Goal: Transaction & Acquisition: Purchase product/service

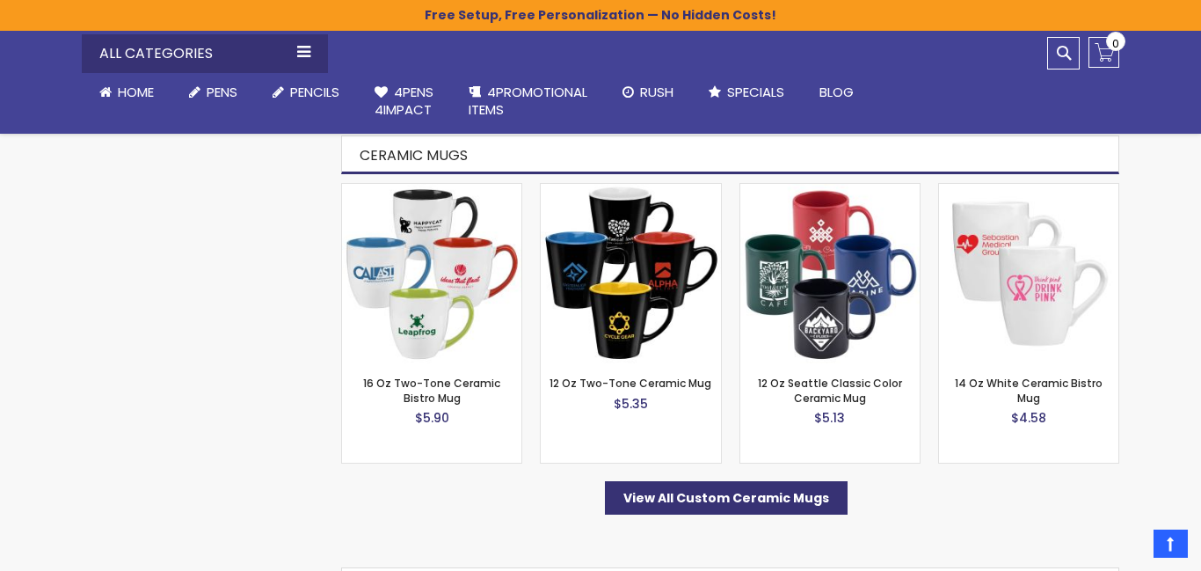
scroll to position [1126, 0]
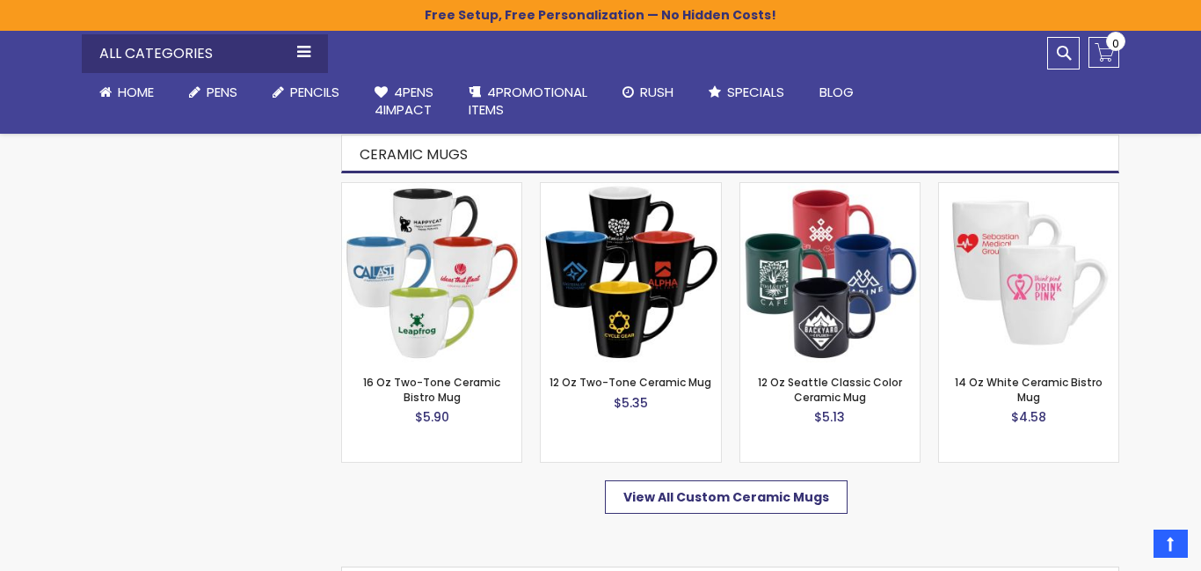
click at [754, 496] on span "View All Custom Ceramic Mugs" at bounding box center [727, 497] width 206 height 18
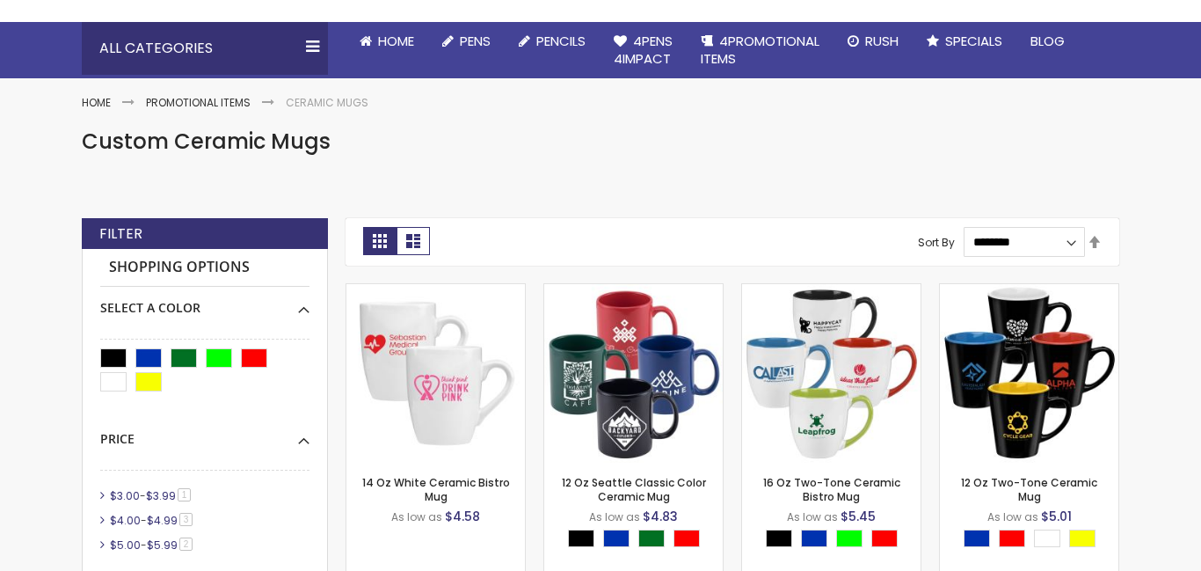
scroll to position [177, 0]
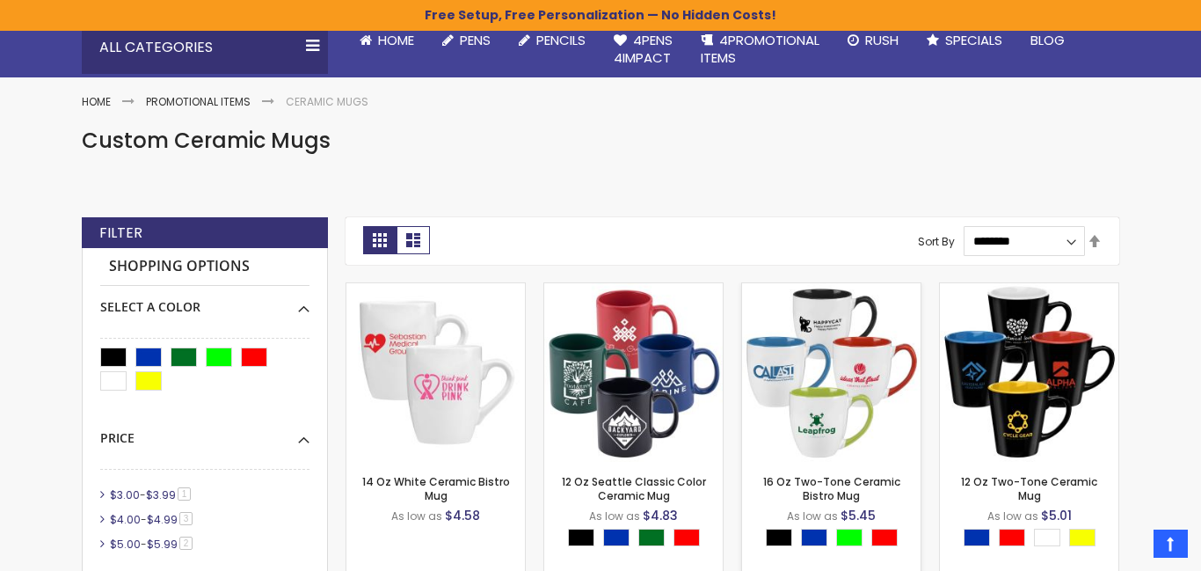
click at [817, 375] on img at bounding box center [831, 372] width 179 height 179
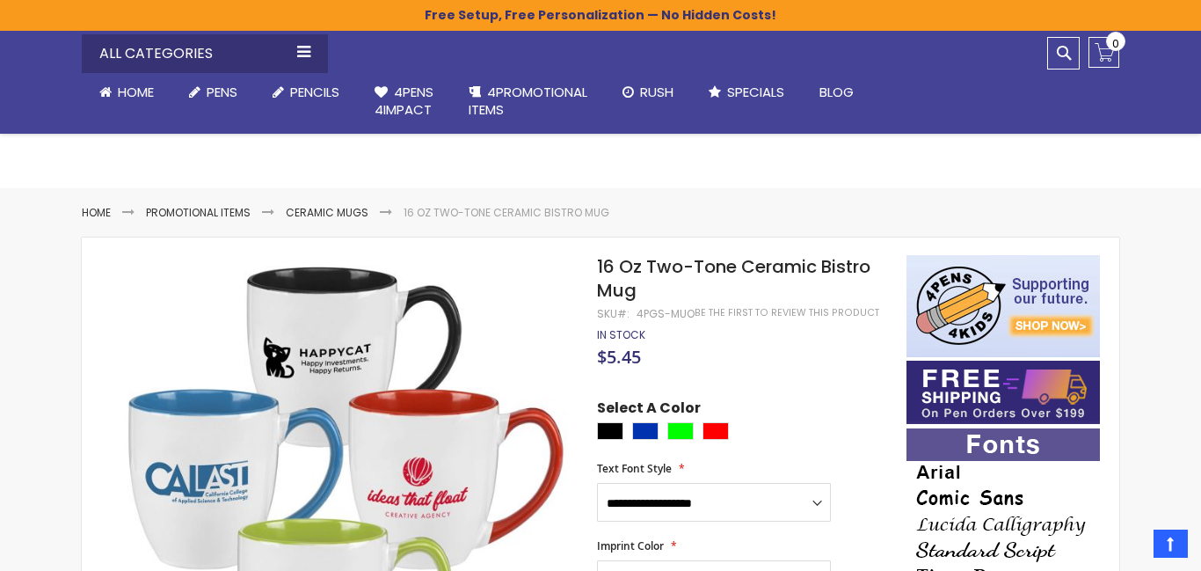
scroll to position [352, 0]
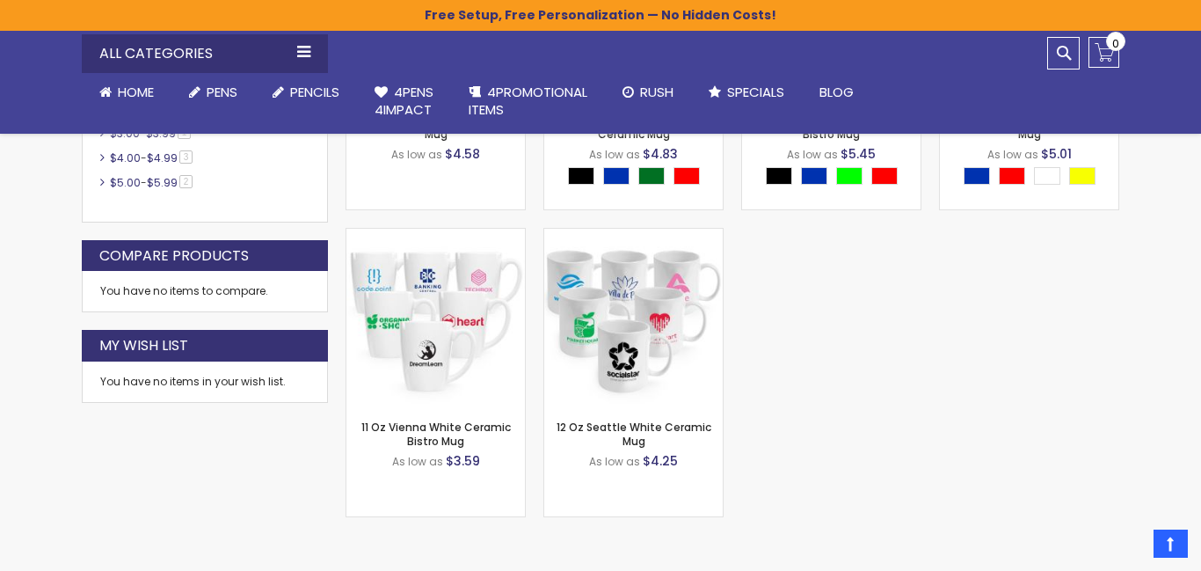
scroll to position [493, 0]
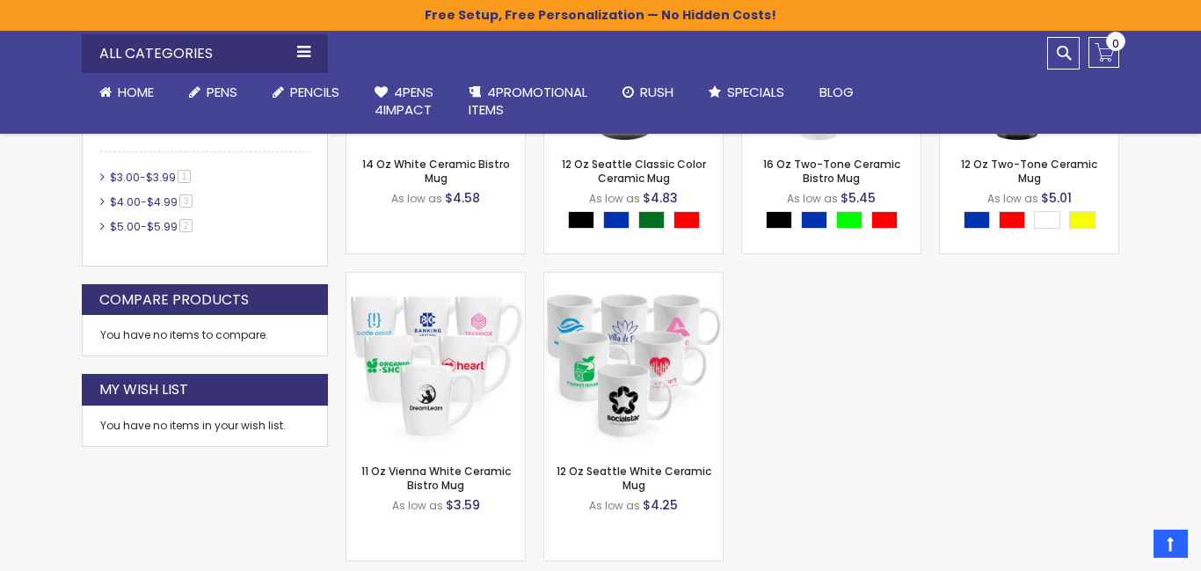
click at [108, 329] on div "You have no items to compare." at bounding box center [205, 335] width 246 height 41
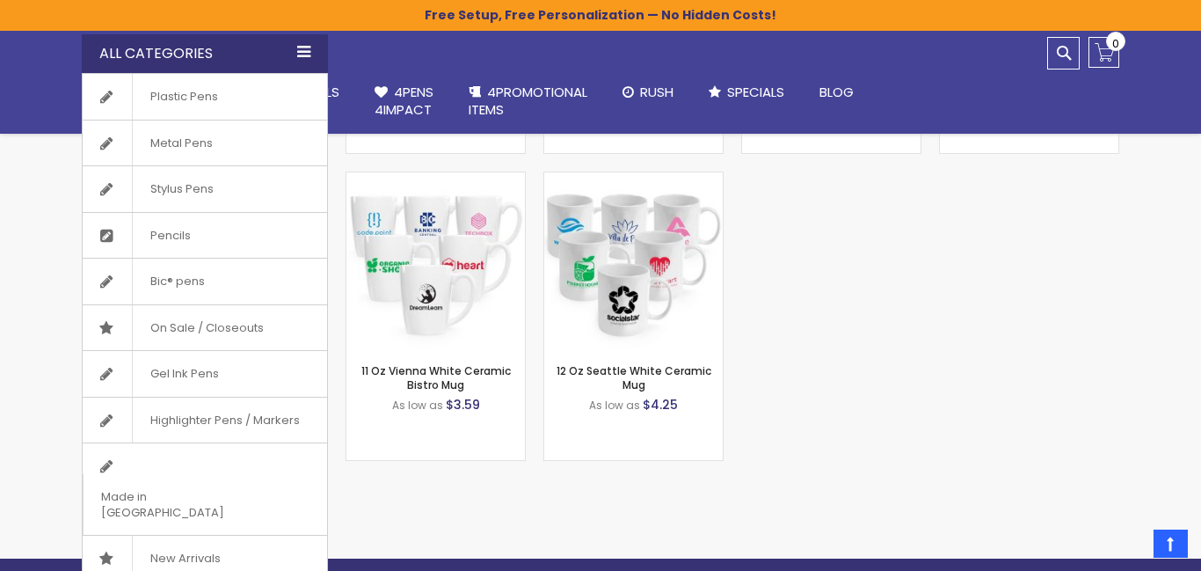
scroll to position [599, 0]
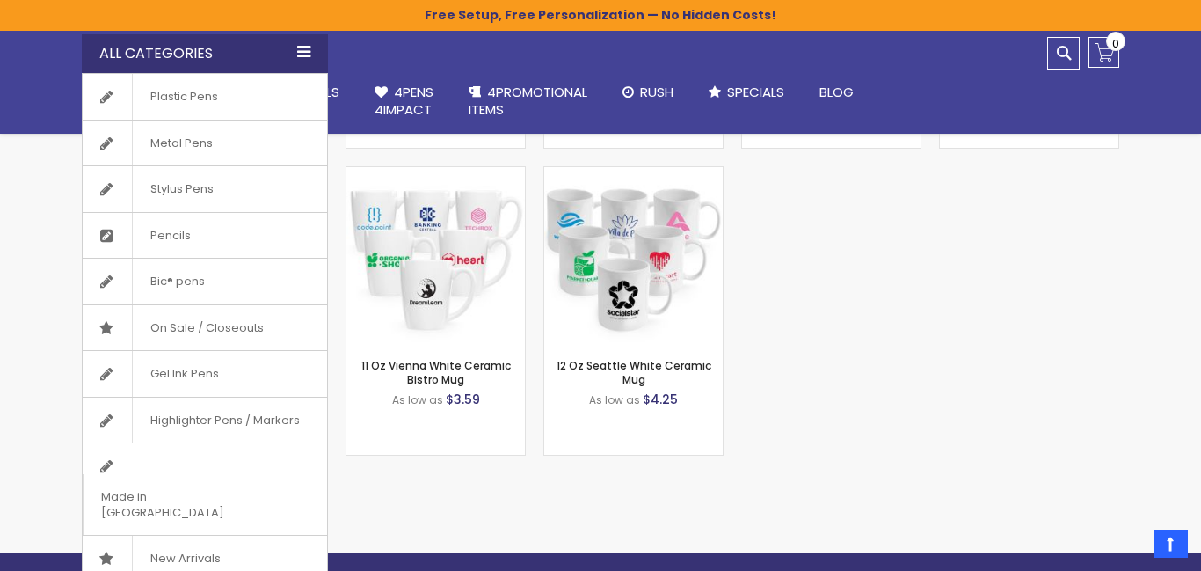
click at [120, 55] on div "All Categories" at bounding box center [205, 53] width 246 height 39
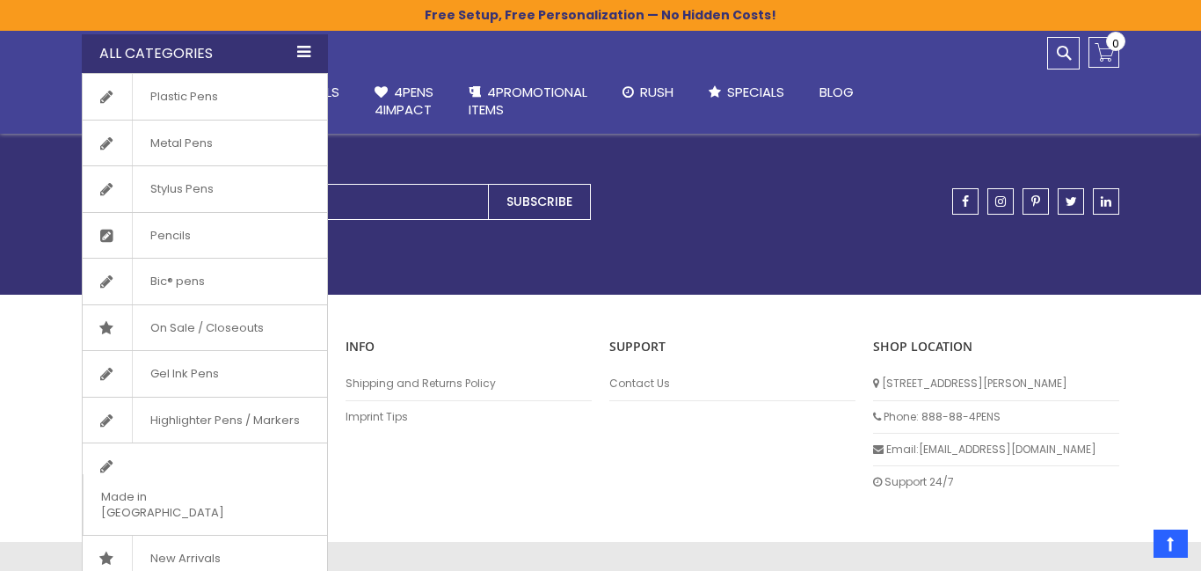
scroll to position [1086, 0]
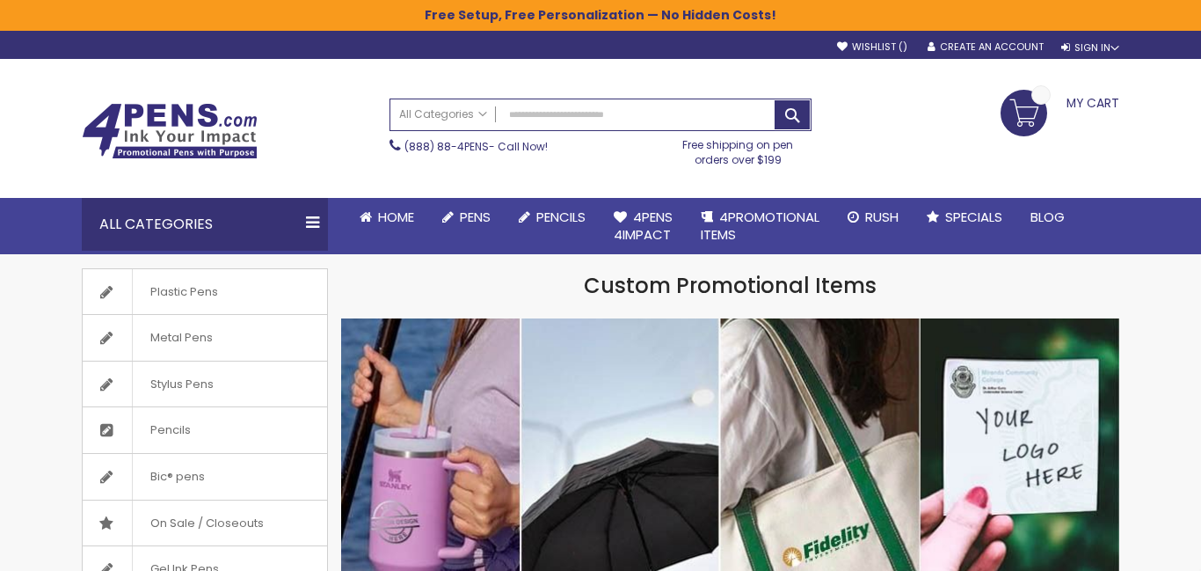
click at [500, 109] on div "All Categories All Categories Pens Plastic Pens Metal Pens Grip Pens Laser Engr…" at bounding box center [447, 113] width 114 height 29
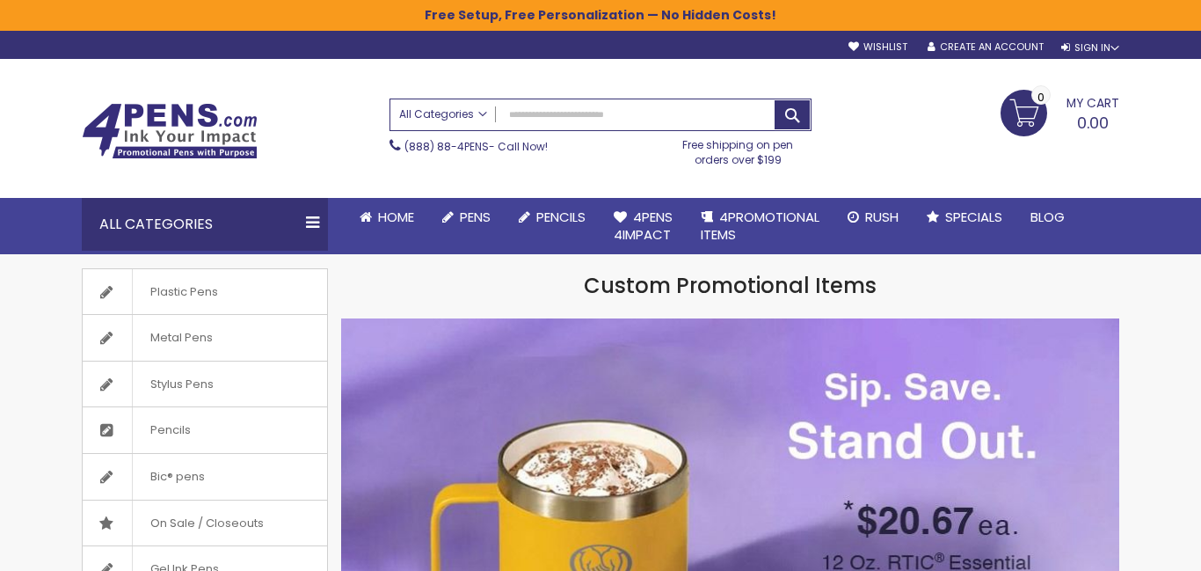
click at [483, 112] on span "All Categories" at bounding box center [443, 114] width 88 height 14
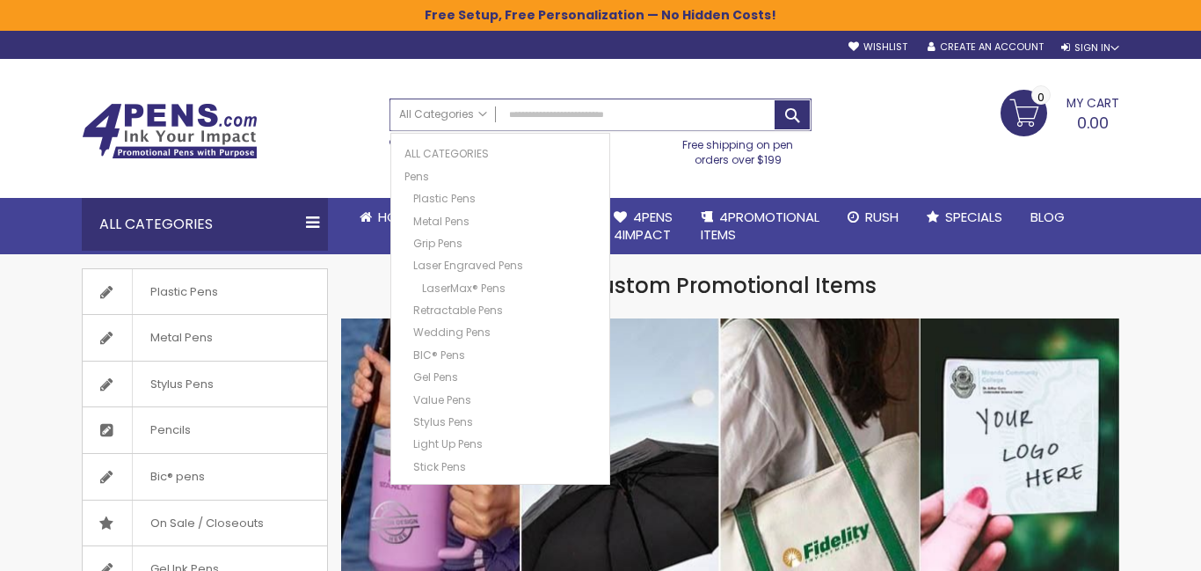
click at [514, 119] on input "Search" at bounding box center [600, 114] width 420 height 31
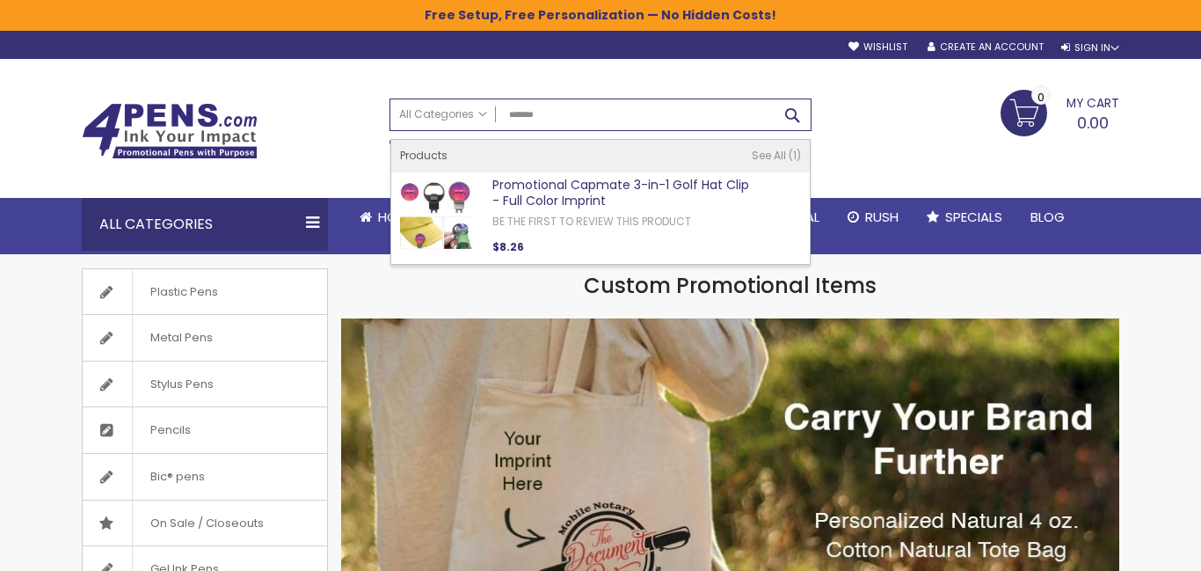
click at [792, 116] on button "Search" at bounding box center [792, 114] width 35 height 29
type input "*******"
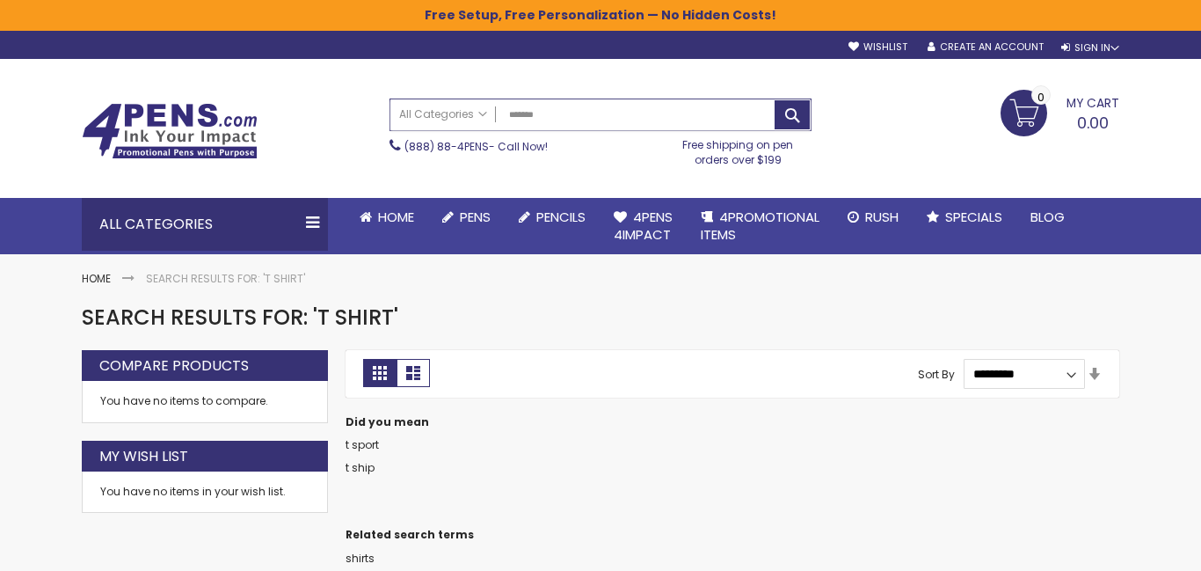
click at [508, 115] on input "*******" at bounding box center [600, 114] width 420 height 31
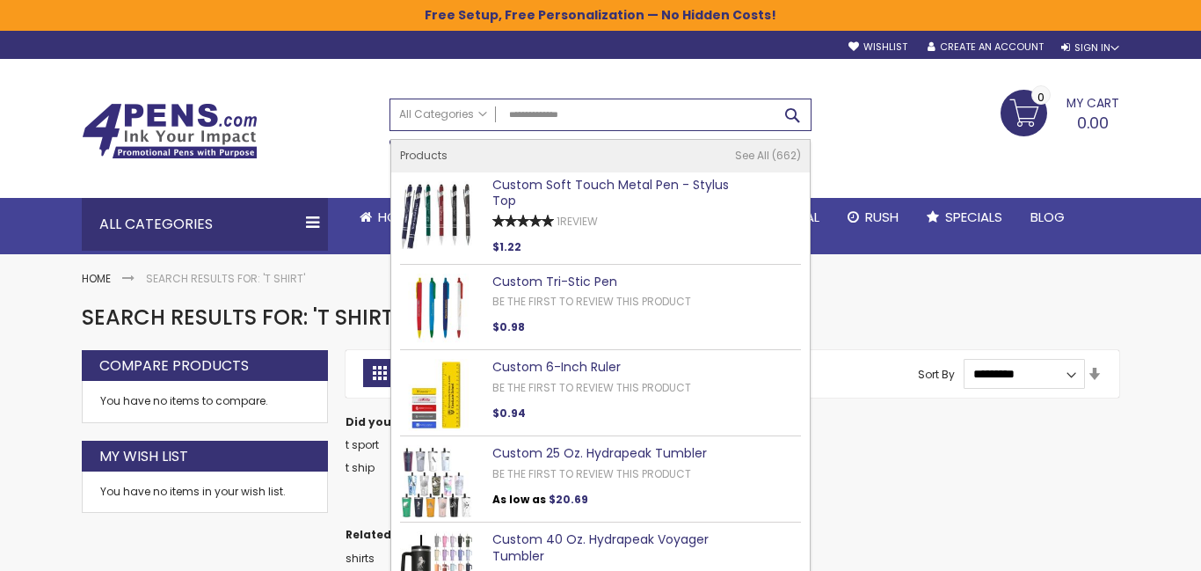
click at [794, 120] on button "Search" at bounding box center [792, 114] width 35 height 29
type input "**********"
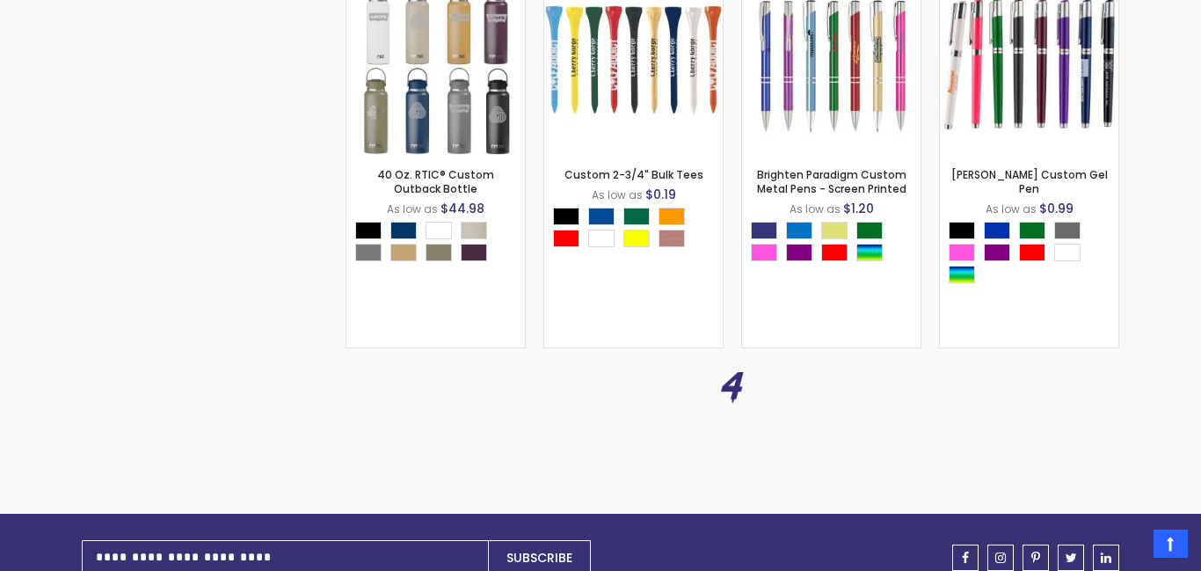
scroll to position [2959, 0]
